Goal: Information Seeking & Learning: Learn about a topic

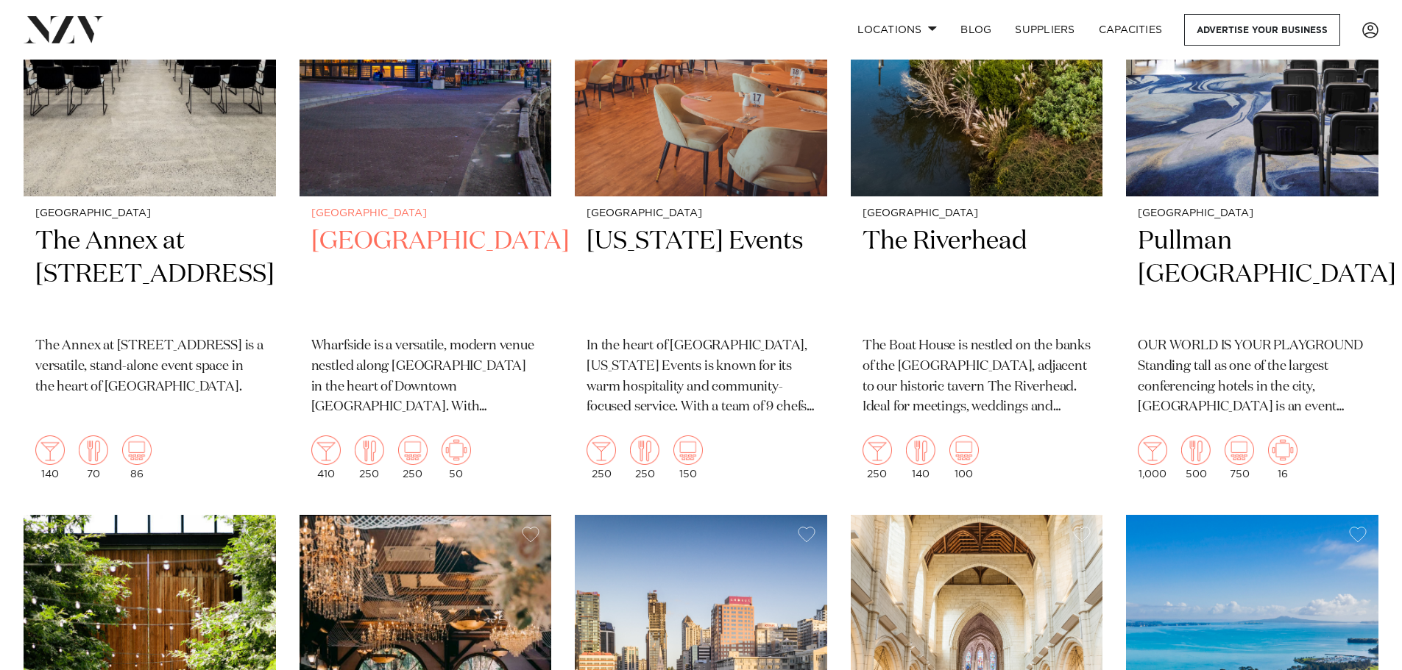
scroll to position [3533, 0]
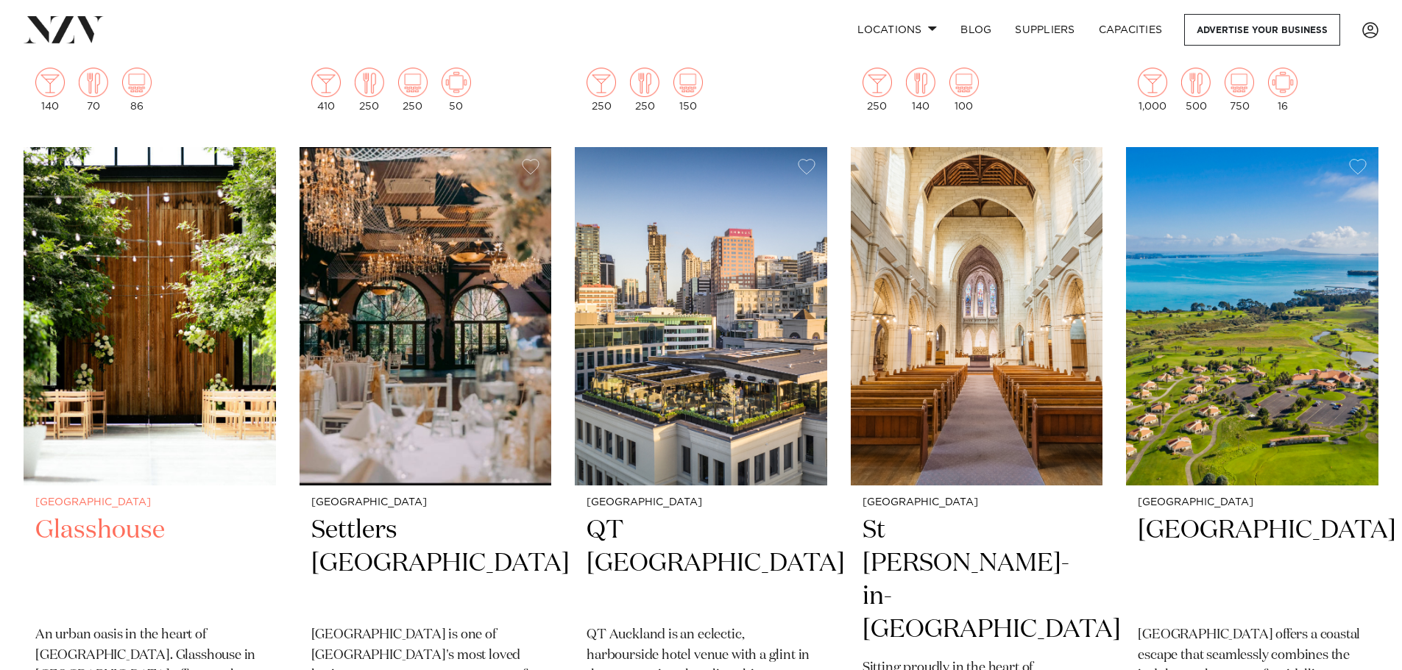
click at [223, 322] on img at bounding box center [150, 316] width 252 height 339
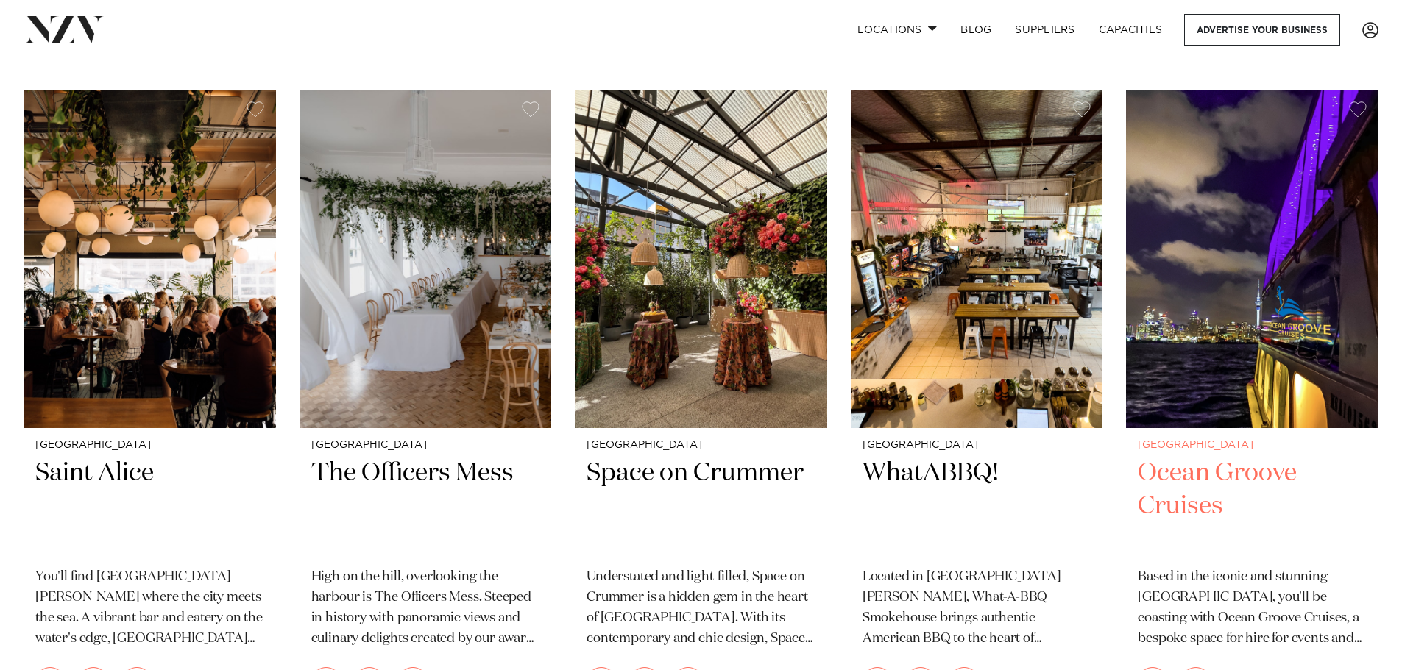
scroll to position [5064, 0]
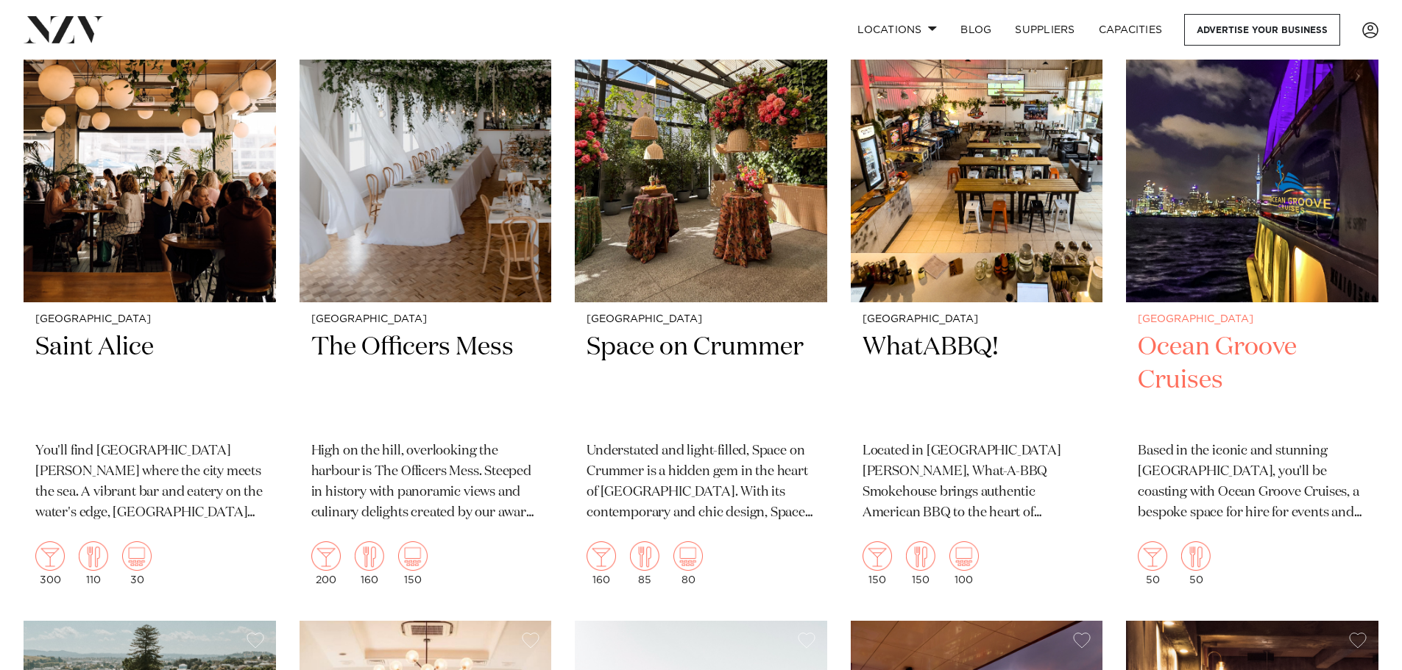
click at [1222, 227] on img at bounding box center [1252, 133] width 252 height 339
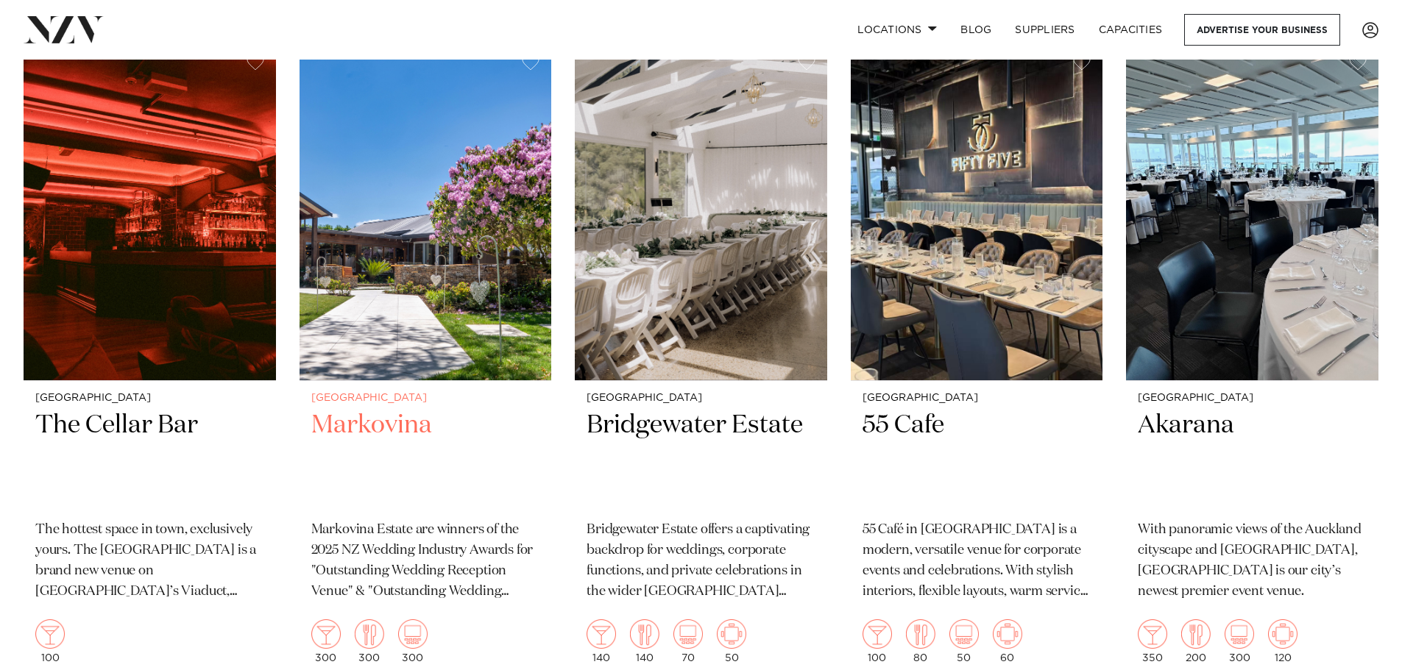
scroll to position [7030, 0]
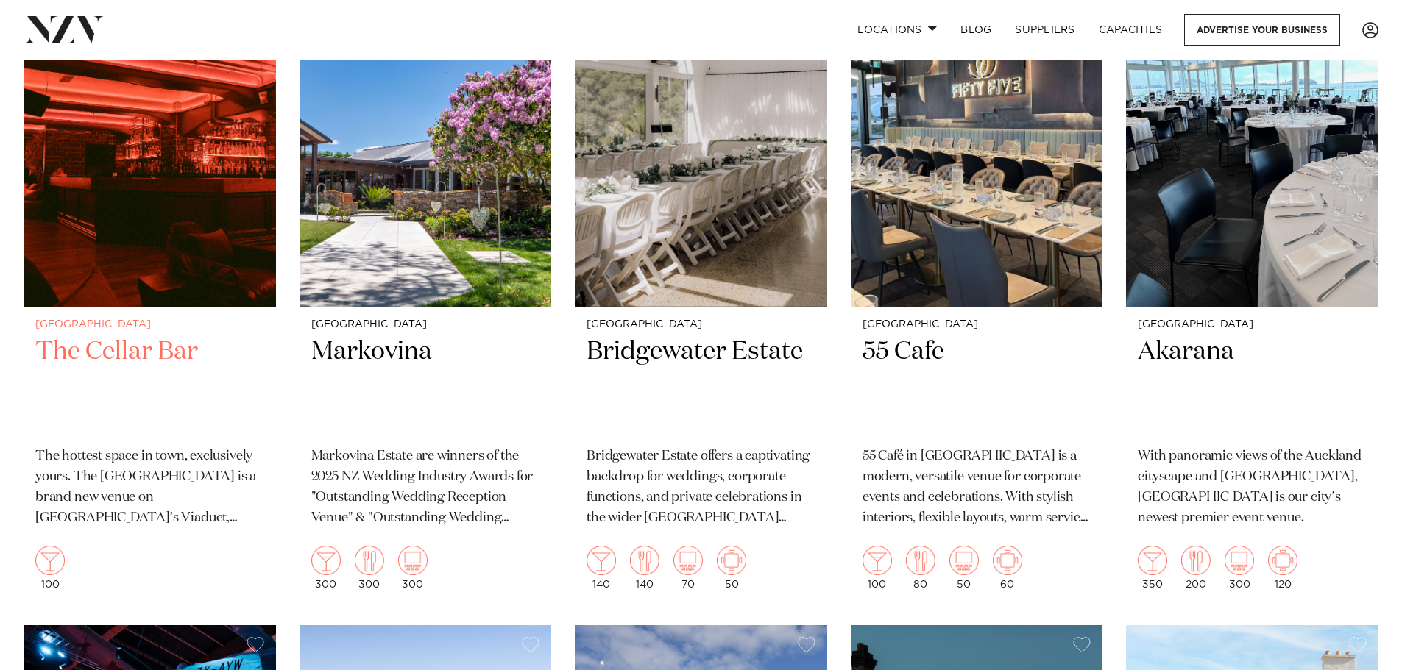
click at [212, 198] on img at bounding box center [150, 138] width 252 height 339
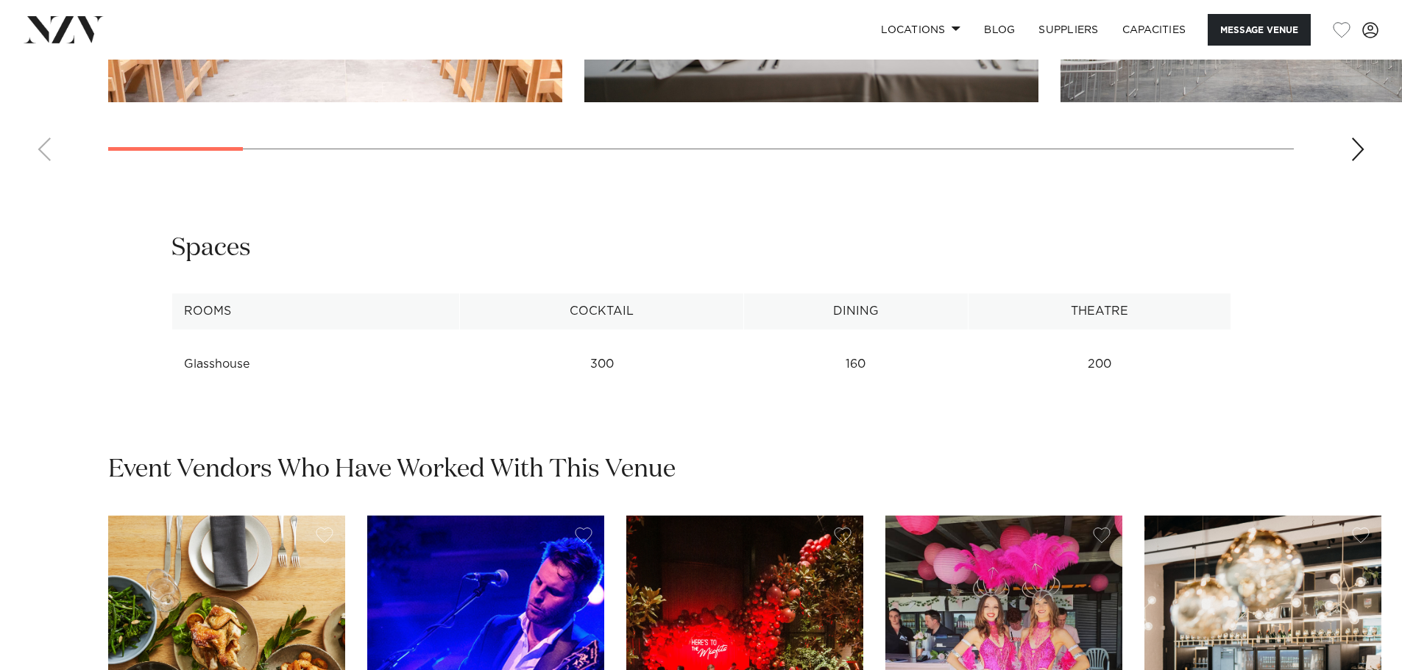
scroll to position [2208, 0]
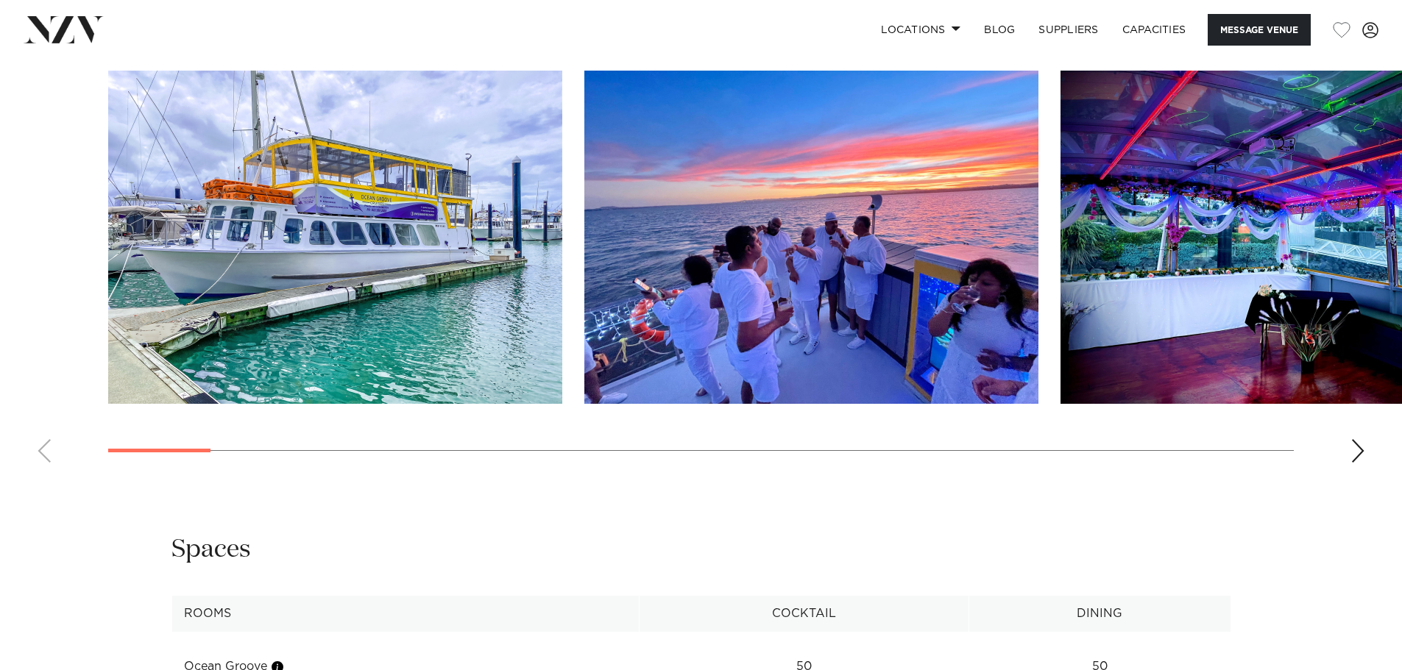
scroll to position [1472, 0]
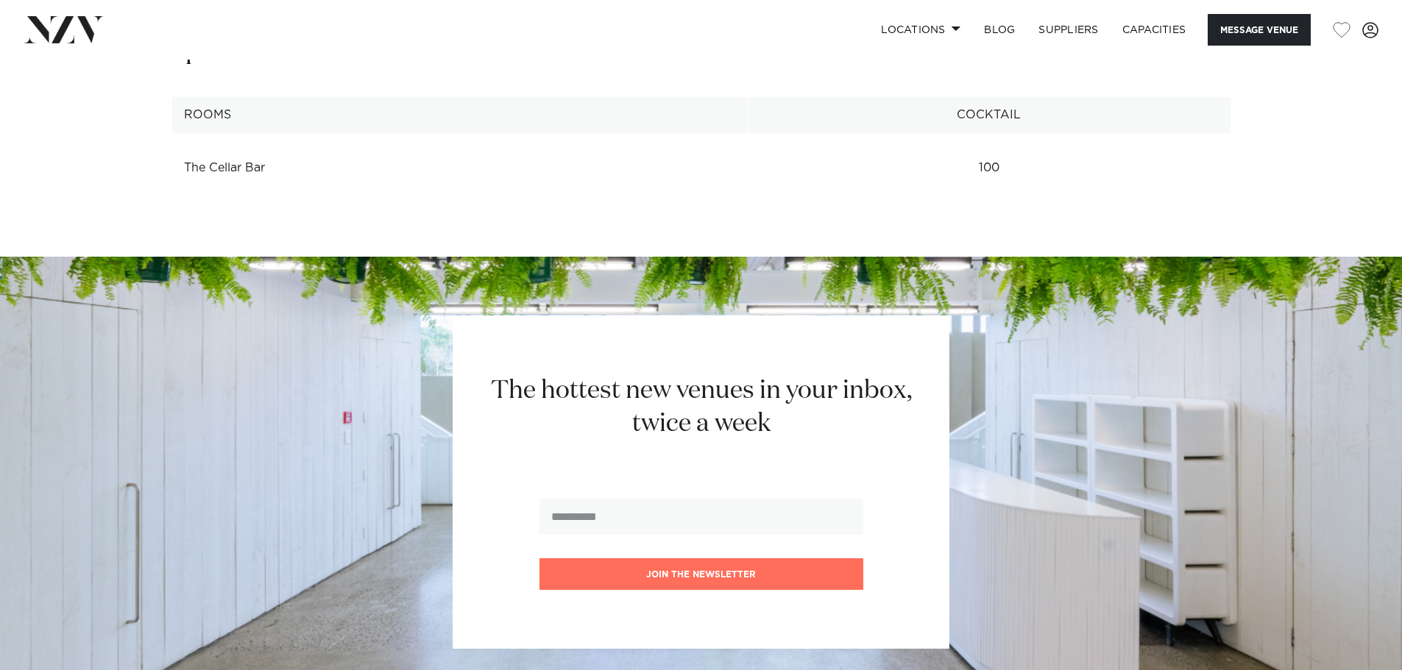
scroll to position [2208, 0]
